Goal: Navigation & Orientation: Find specific page/section

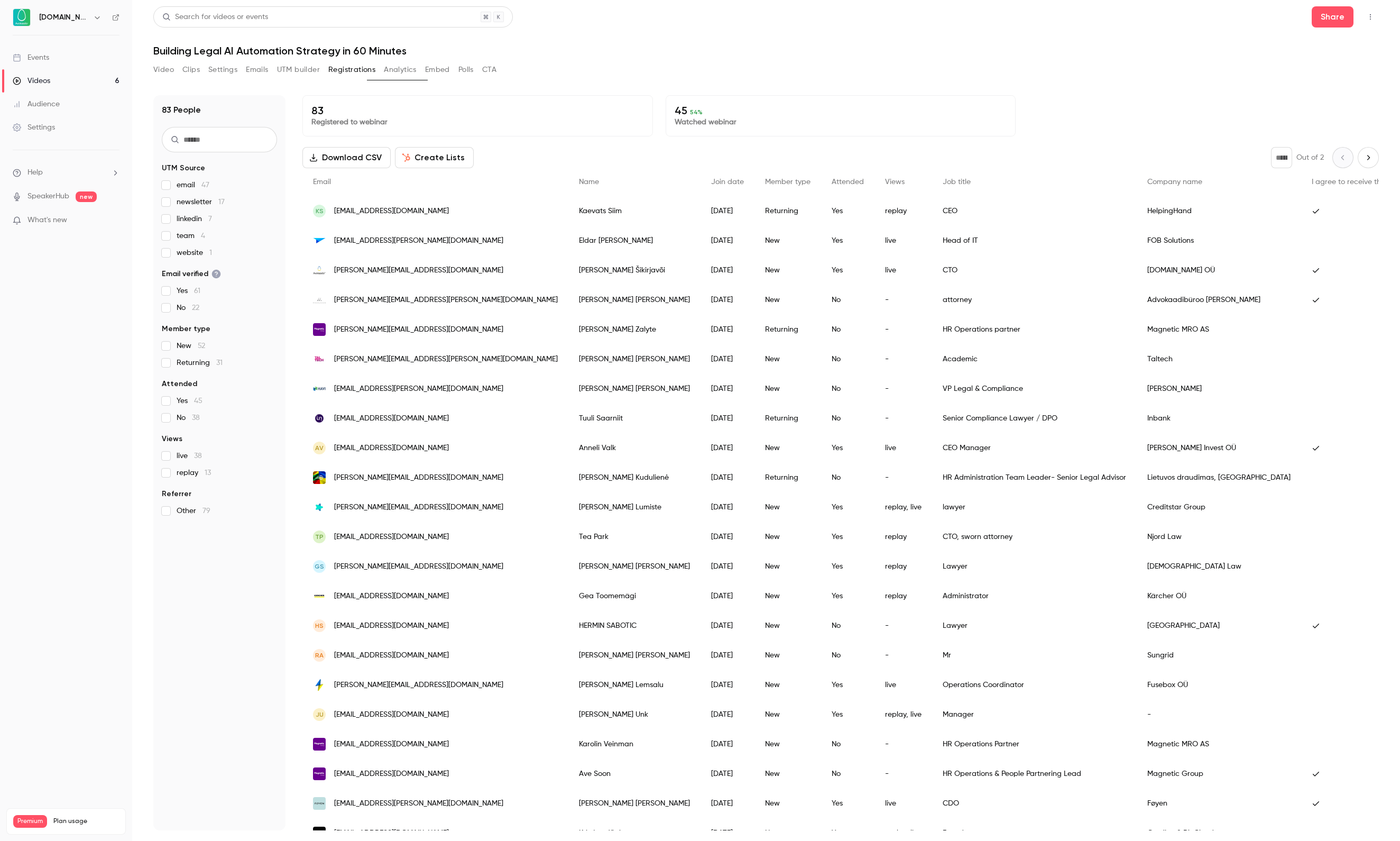
scroll to position [664, 0]
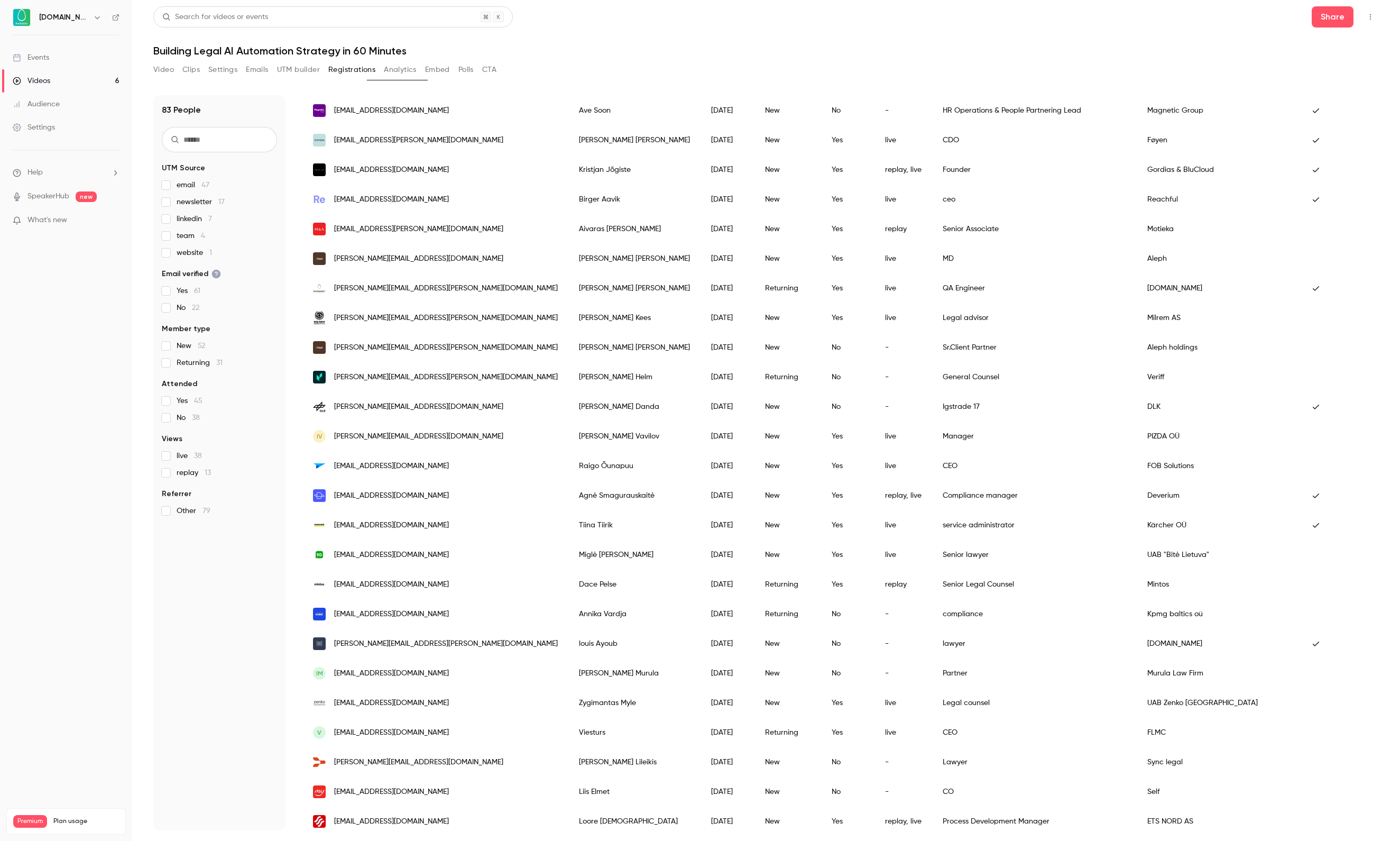
click at [85, 77] on link "Videos 6" at bounding box center [66, 81] width 133 height 24
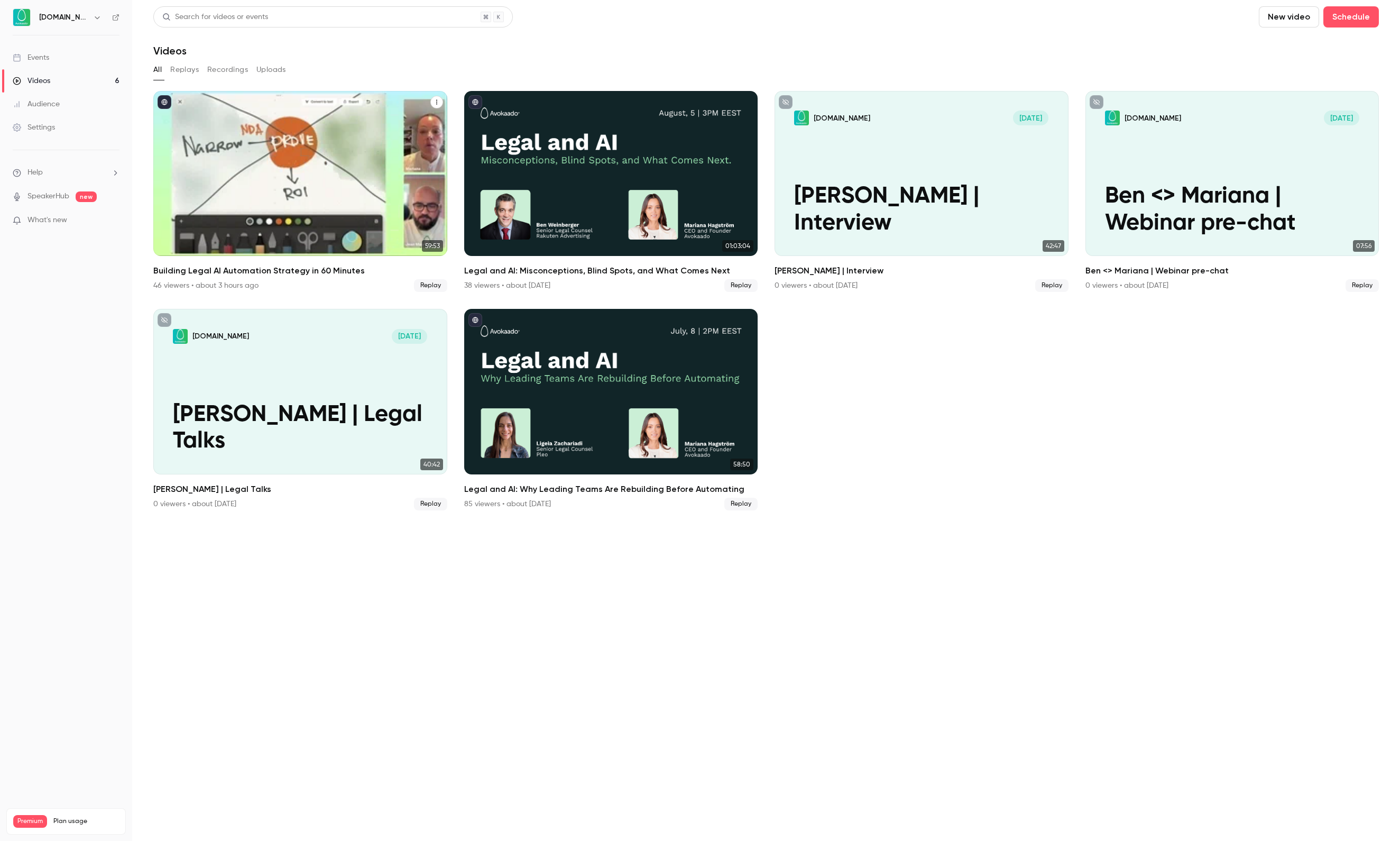
click at [251, 184] on div "Building Legal AI Automation Strategy in 60 Minutes" at bounding box center [300, 173] width 294 height 165
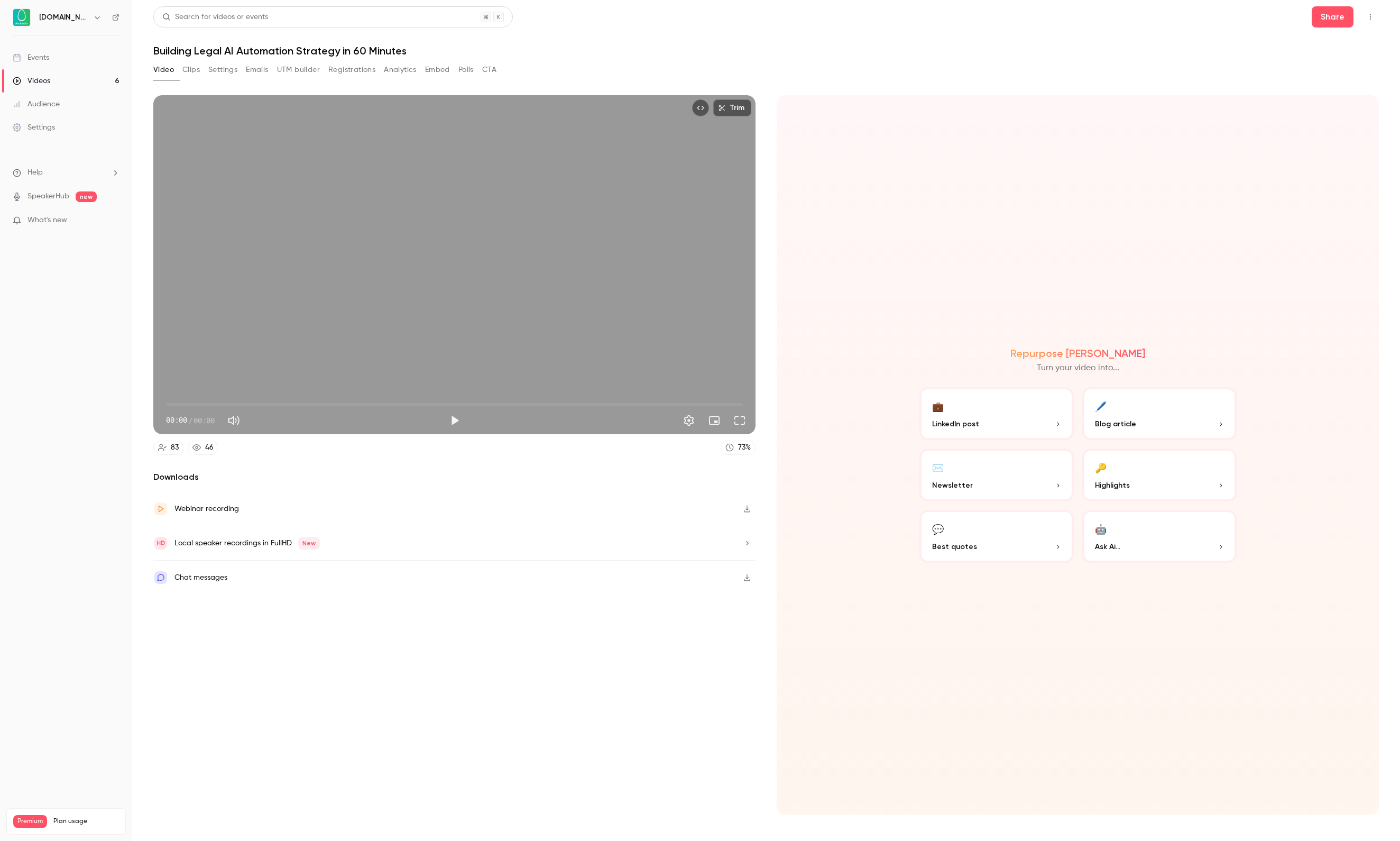
click at [376, 76] on button "Registrations" at bounding box center [352, 70] width 47 height 17
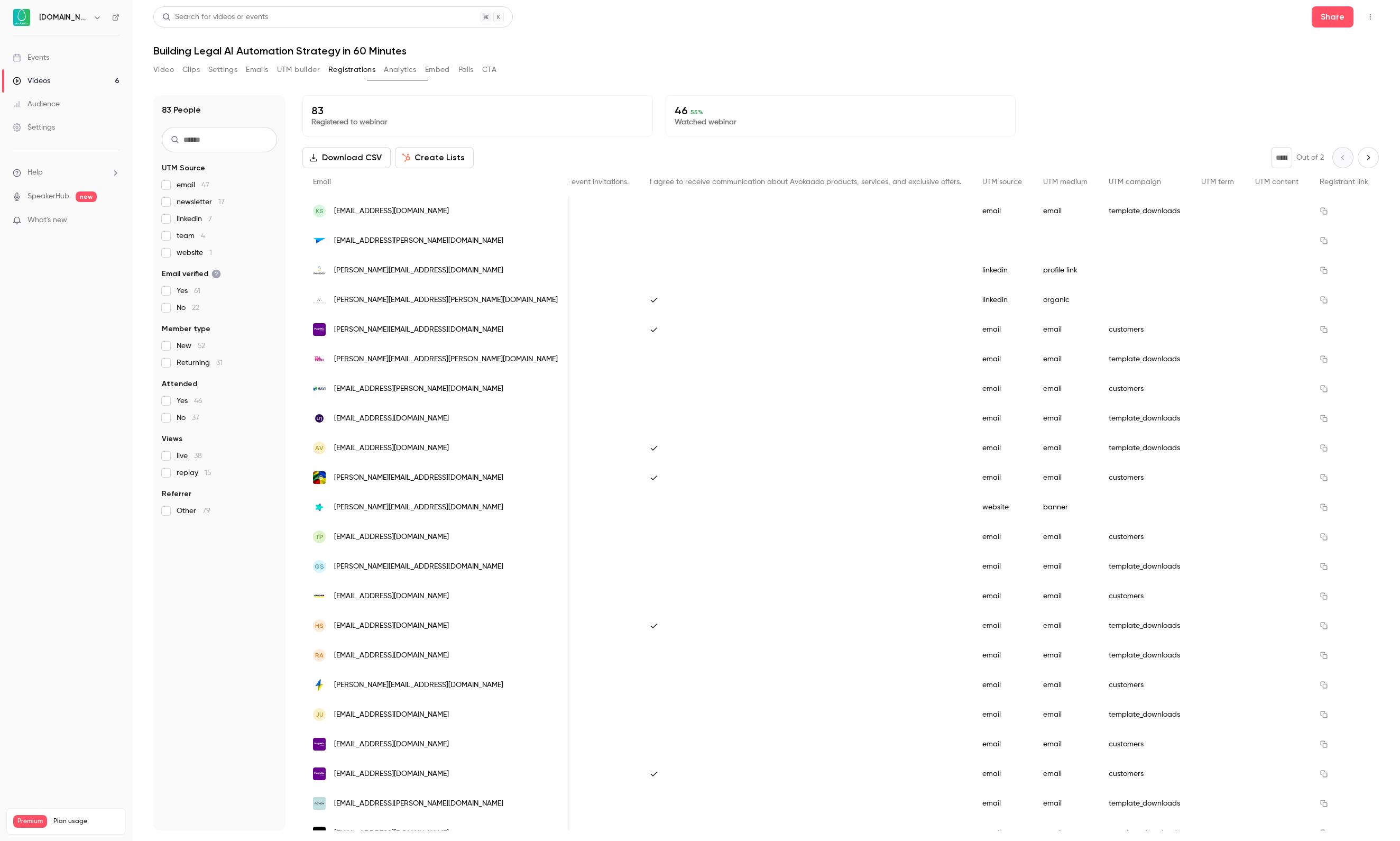
scroll to position [0, 1165]
